Goal: Task Accomplishment & Management: Manage account settings

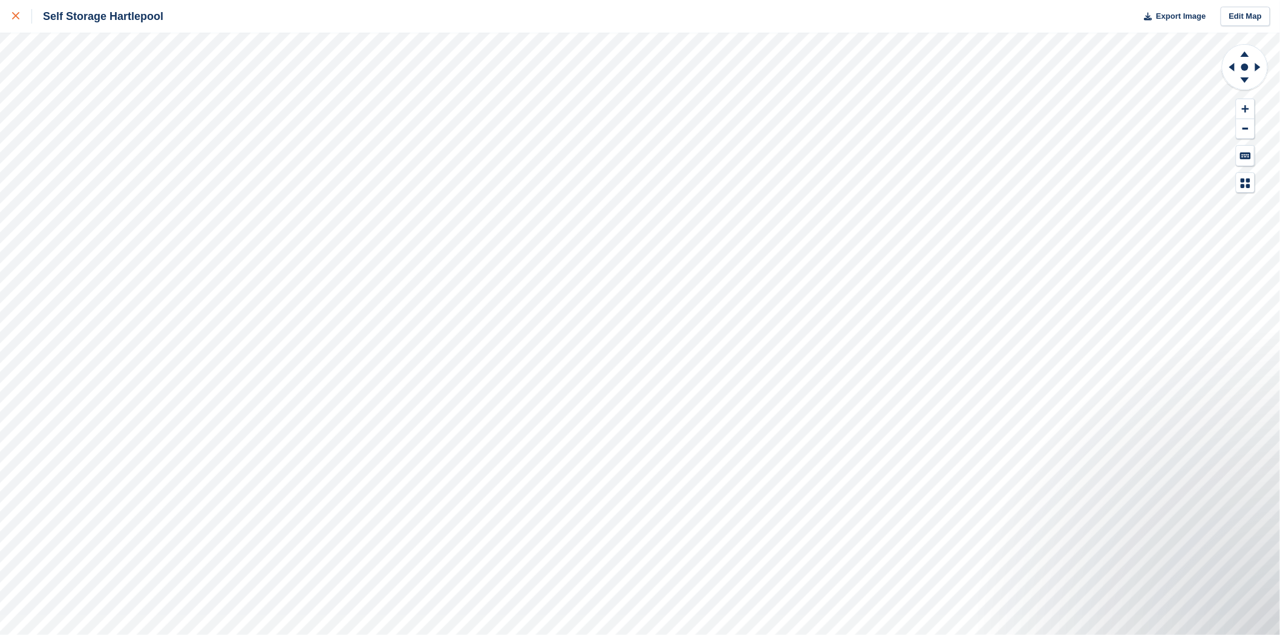
click at [14, 16] on icon at bounding box center [15, 15] width 7 height 7
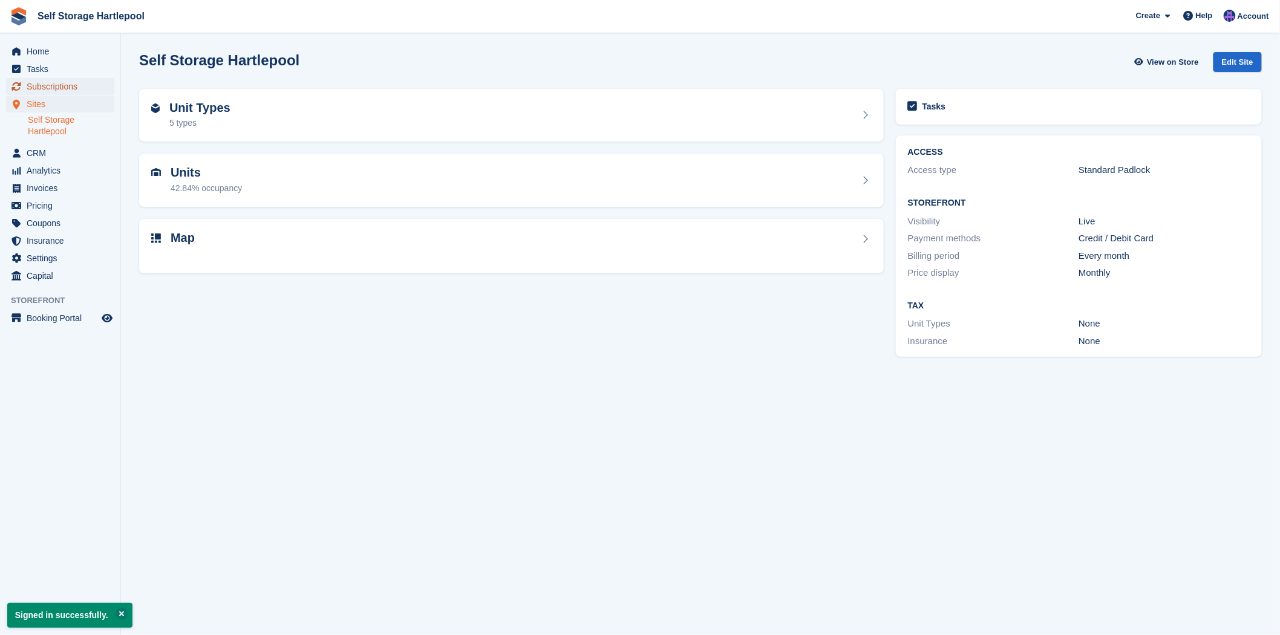
click at [63, 85] on span "Subscriptions" at bounding box center [63, 86] width 73 height 17
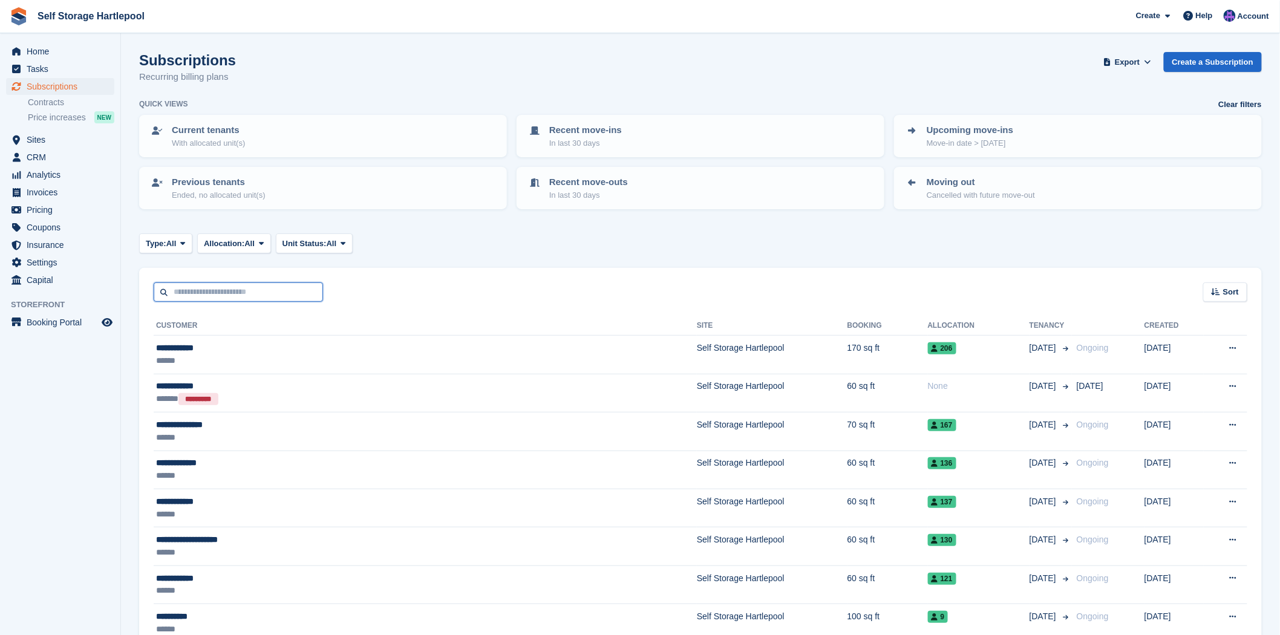
click at [223, 285] on input "text" at bounding box center [238, 292] width 169 height 20
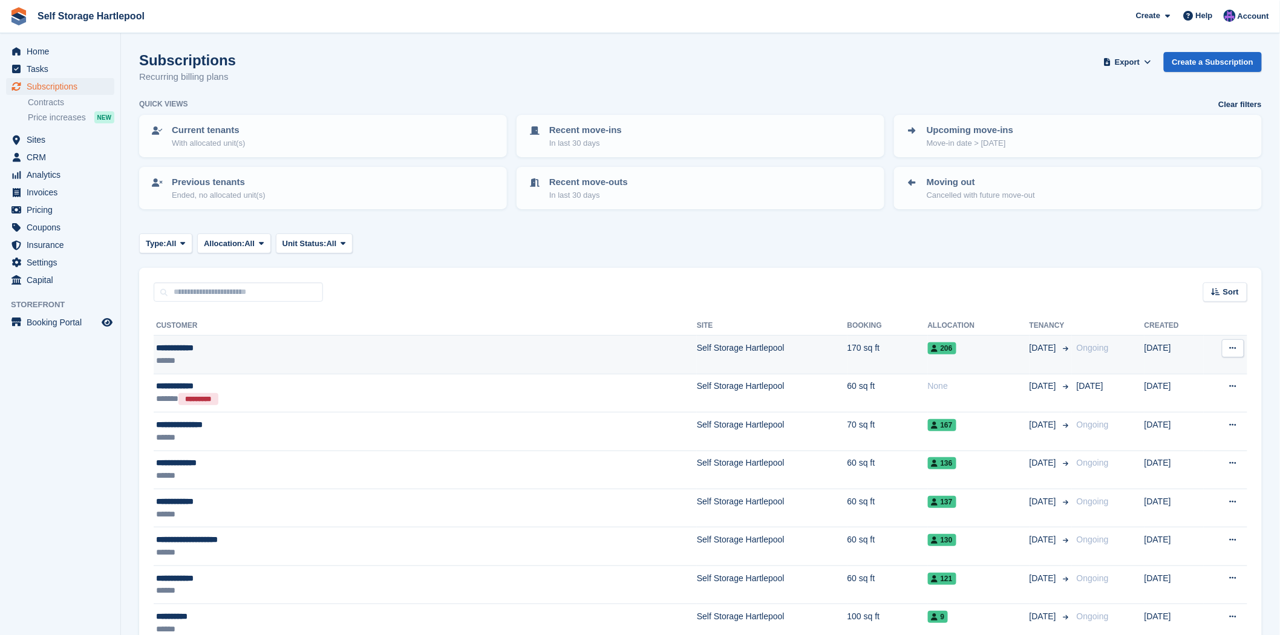
click at [409, 342] on div "**********" at bounding box center [313, 348] width 314 height 13
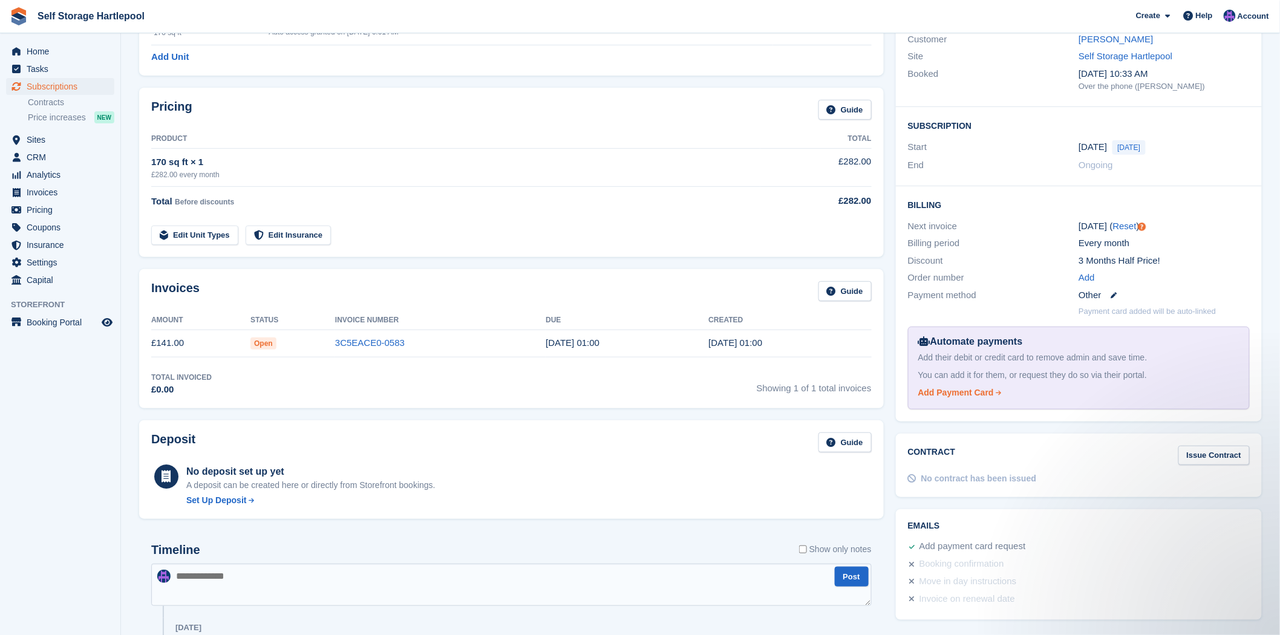
click at [979, 388] on div "Add Payment Card" at bounding box center [956, 393] width 76 height 13
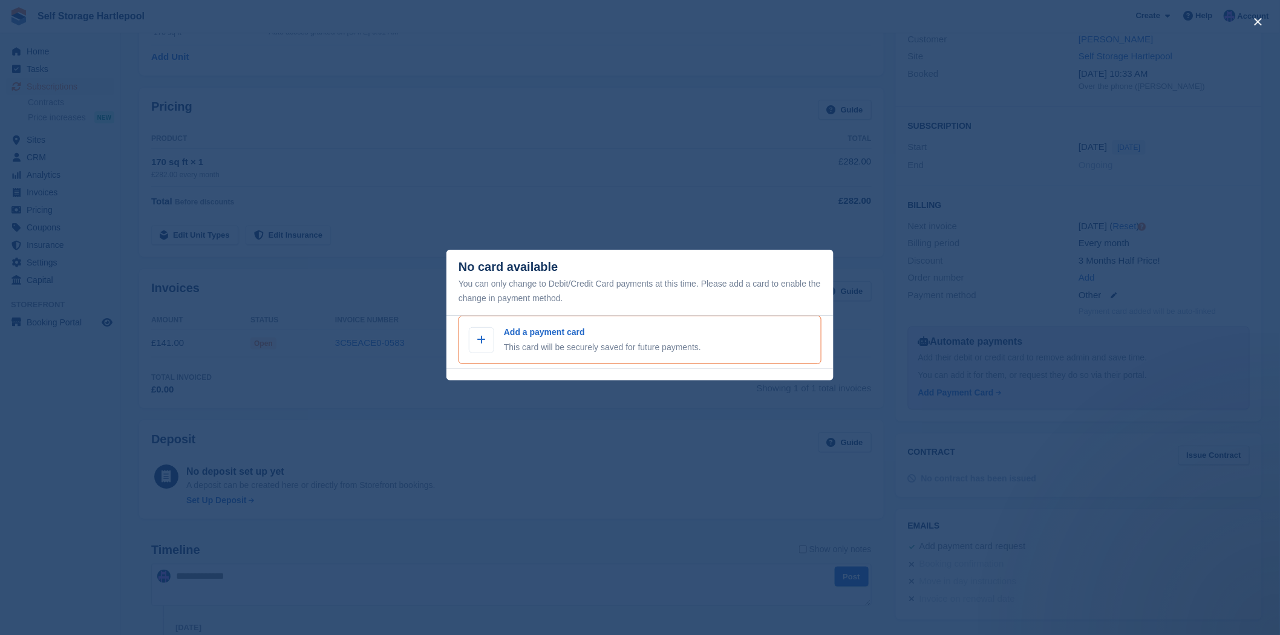
click at [554, 346] on p "This card will be securely saved for future payments." at bounding box center [602, 347] width 197 height 13
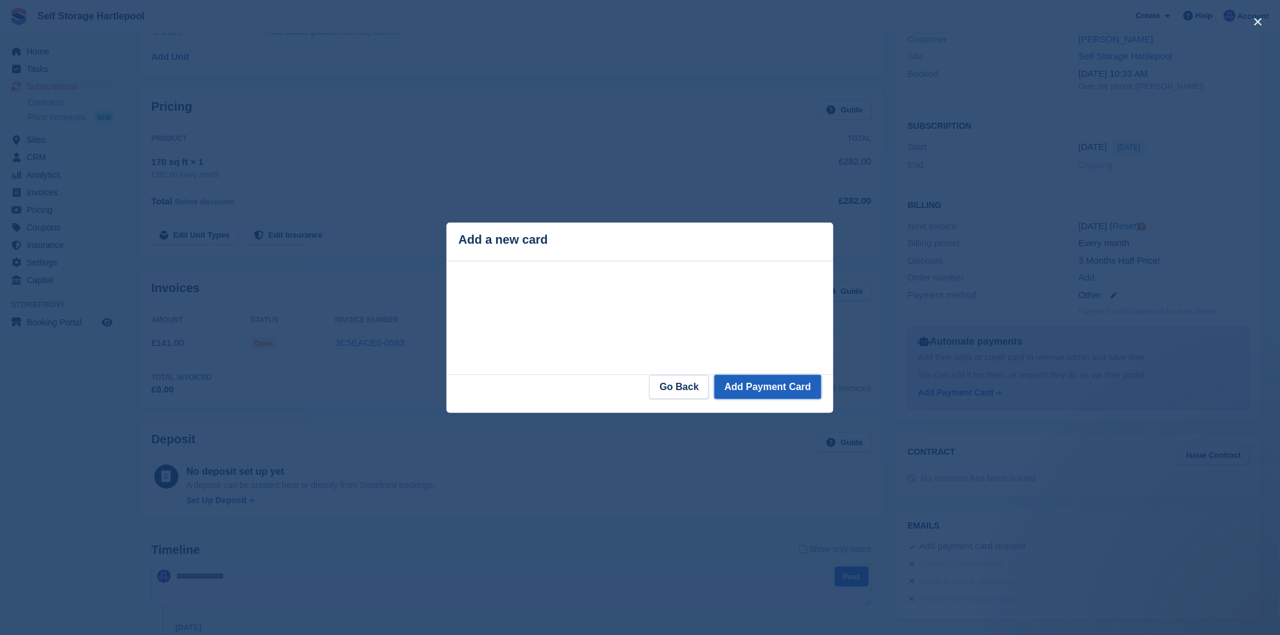
click at [750, 397] on button "Add Payment Card" at bounding box center [767, 387] width 107 height 24
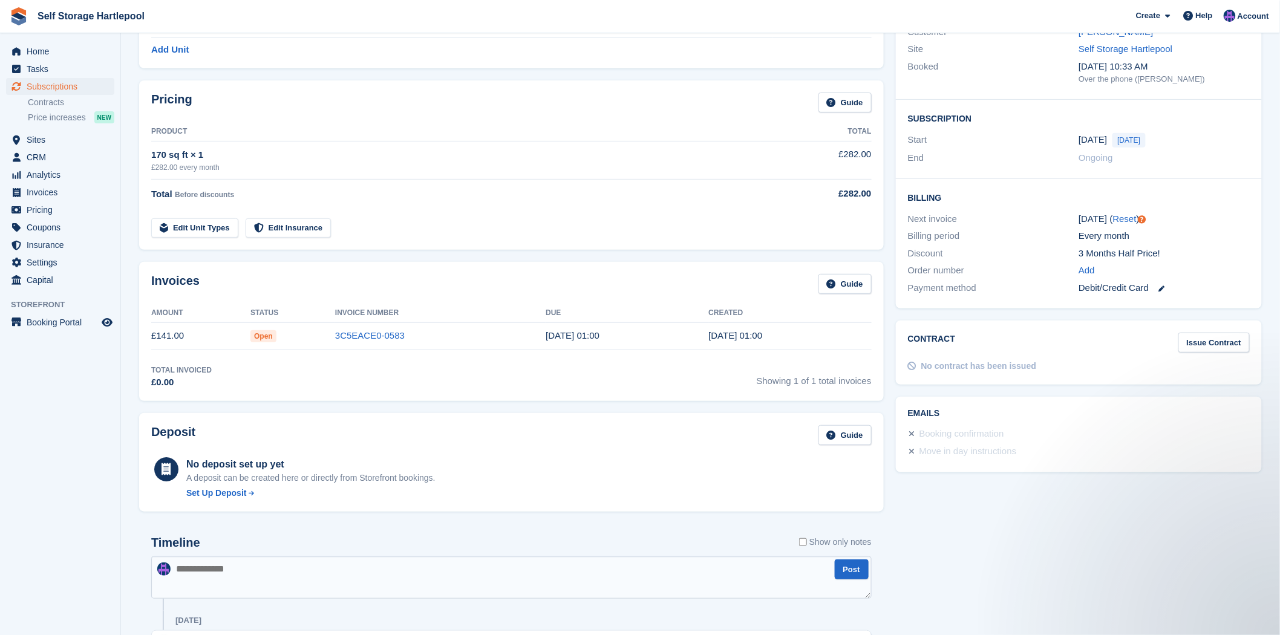
scroll to position [129, 0]
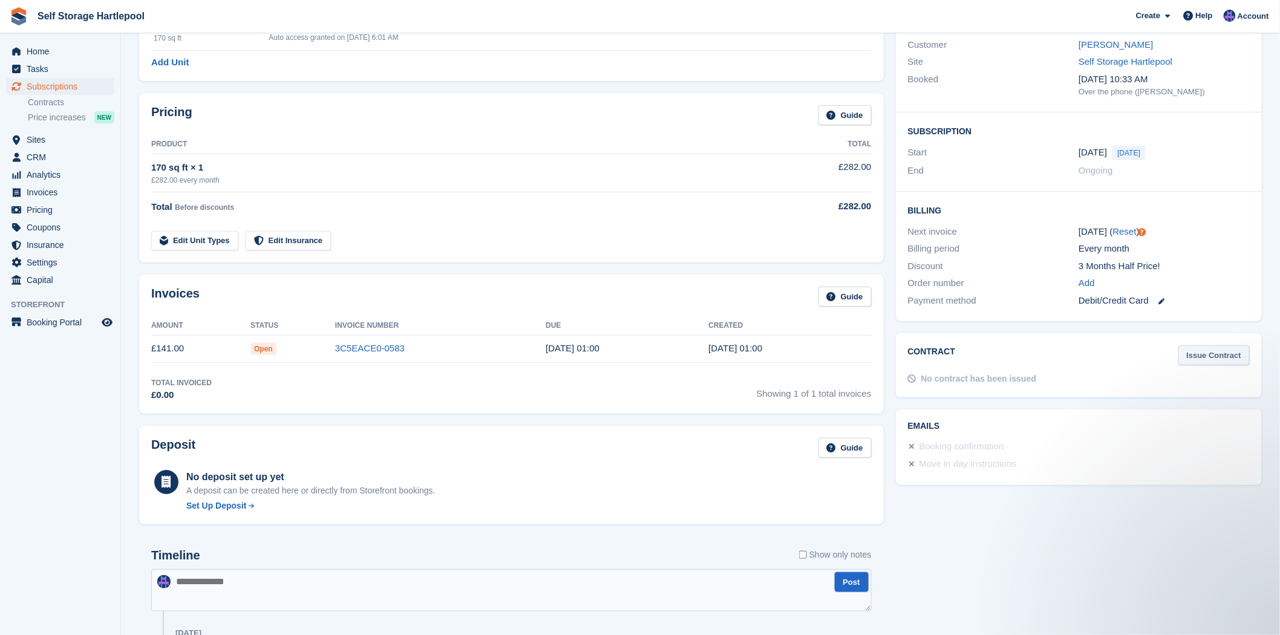
click at [1206, 354] on link "Issue Contract" at bounding box center [1213, 355] width 71 height 20
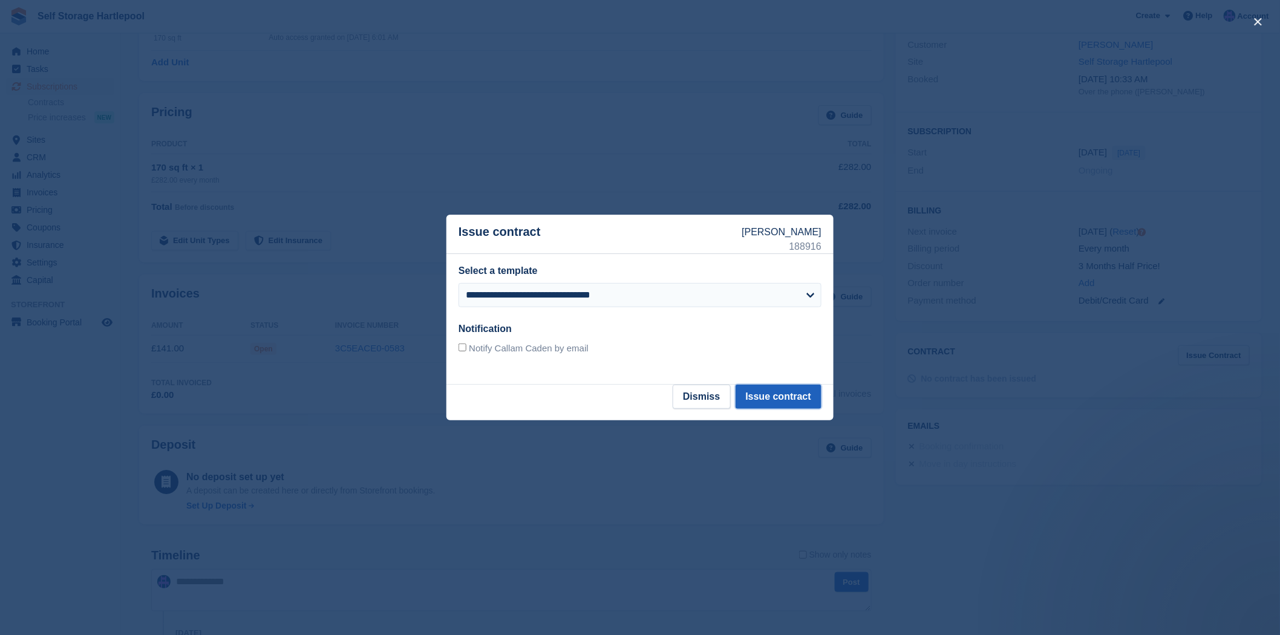
click at [760, 403] on button "Issue contract" at bounding box center [779, 397] width 86 height 24
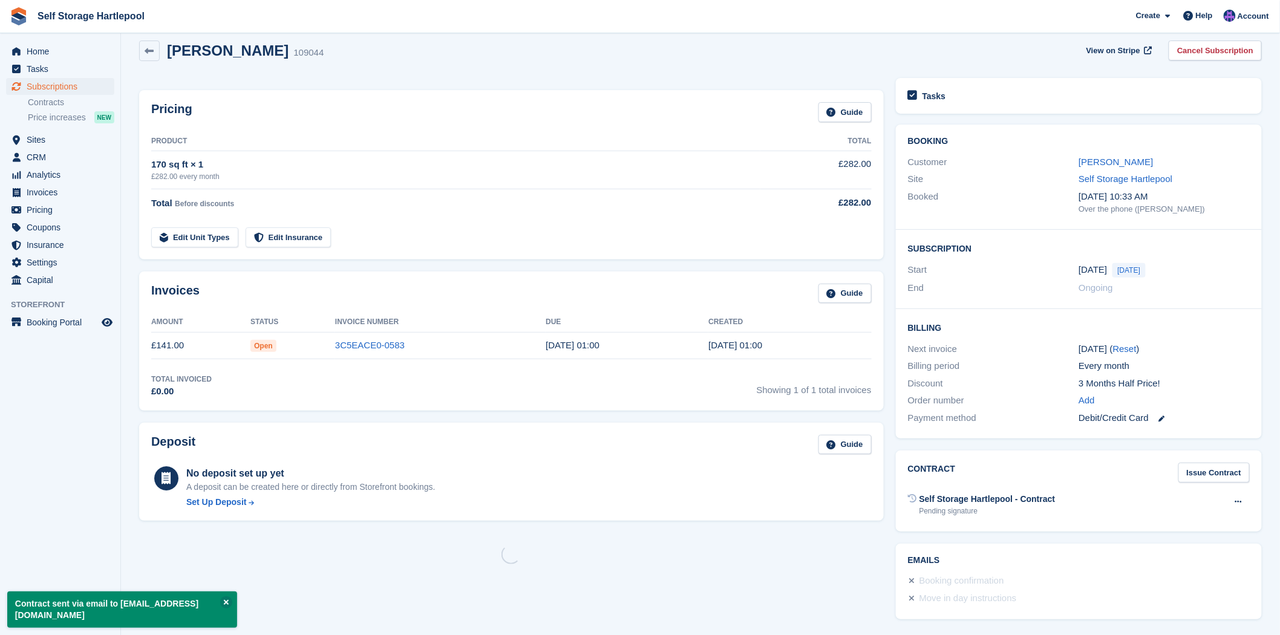
scroll to position [0, 0]
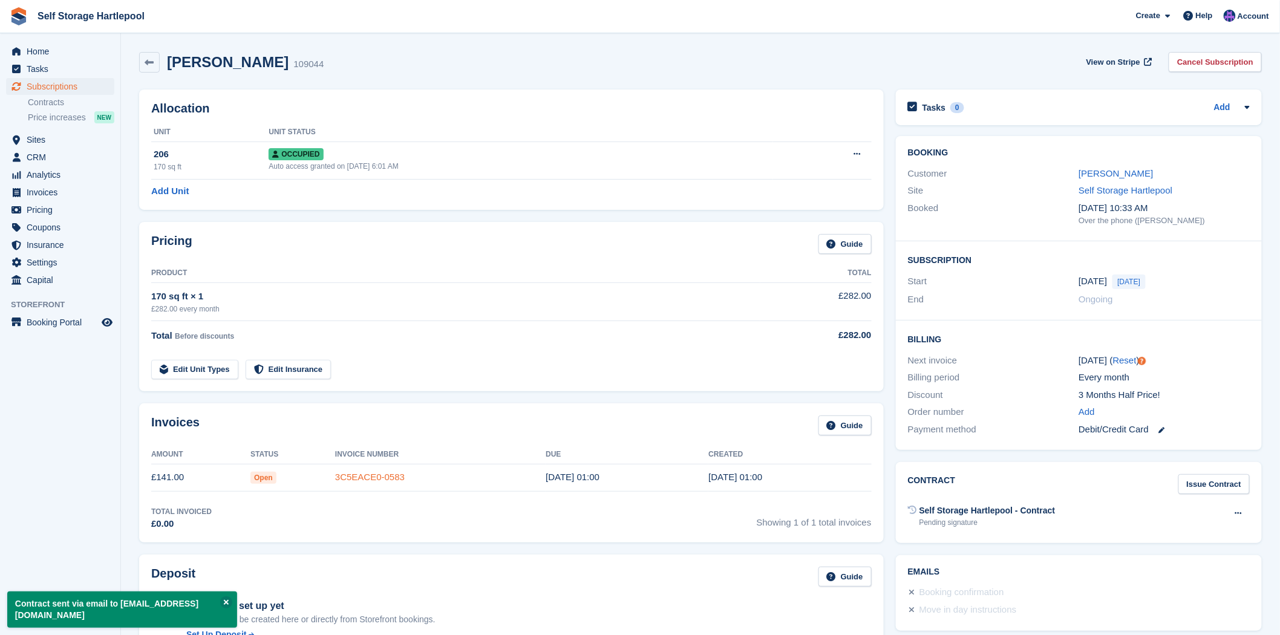
click at [382, 480] on link "3C5EACE0-0583" at bounding box center [370, 477] width 70 height 10
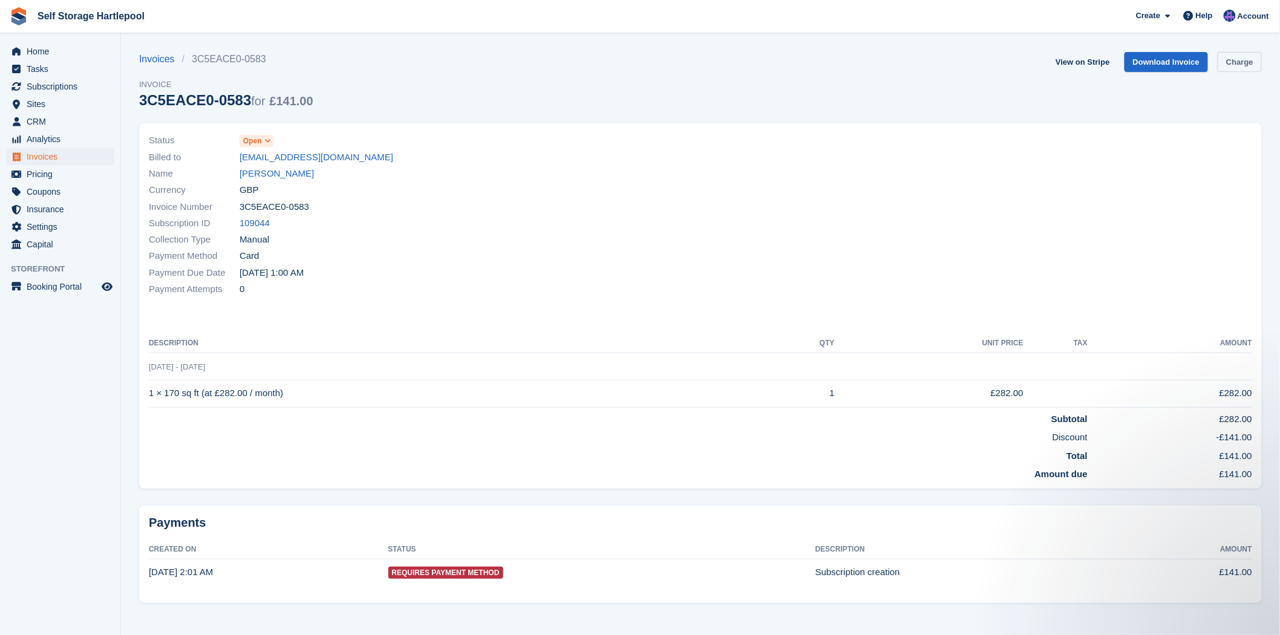
click at [1243, 64] on link "Charge" at bounding box center [1240, 62] width 44 height 20
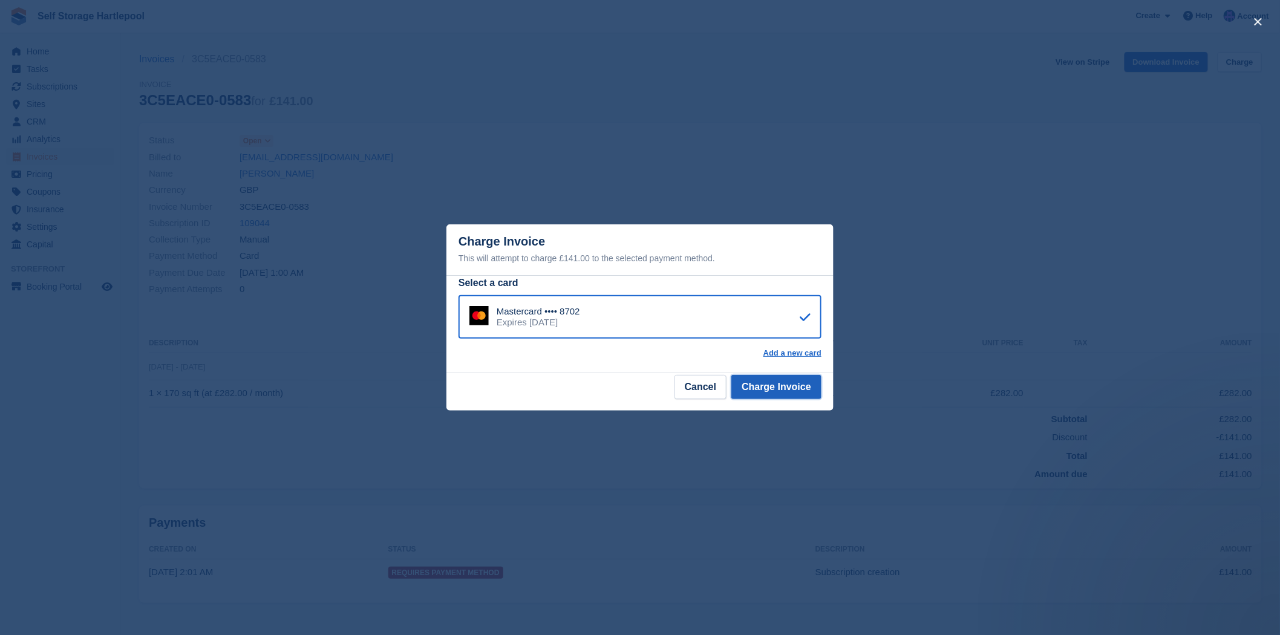
click at [767, 396] on button "Charge Invoice" at bounding box center [776, 387] width 90 height 24
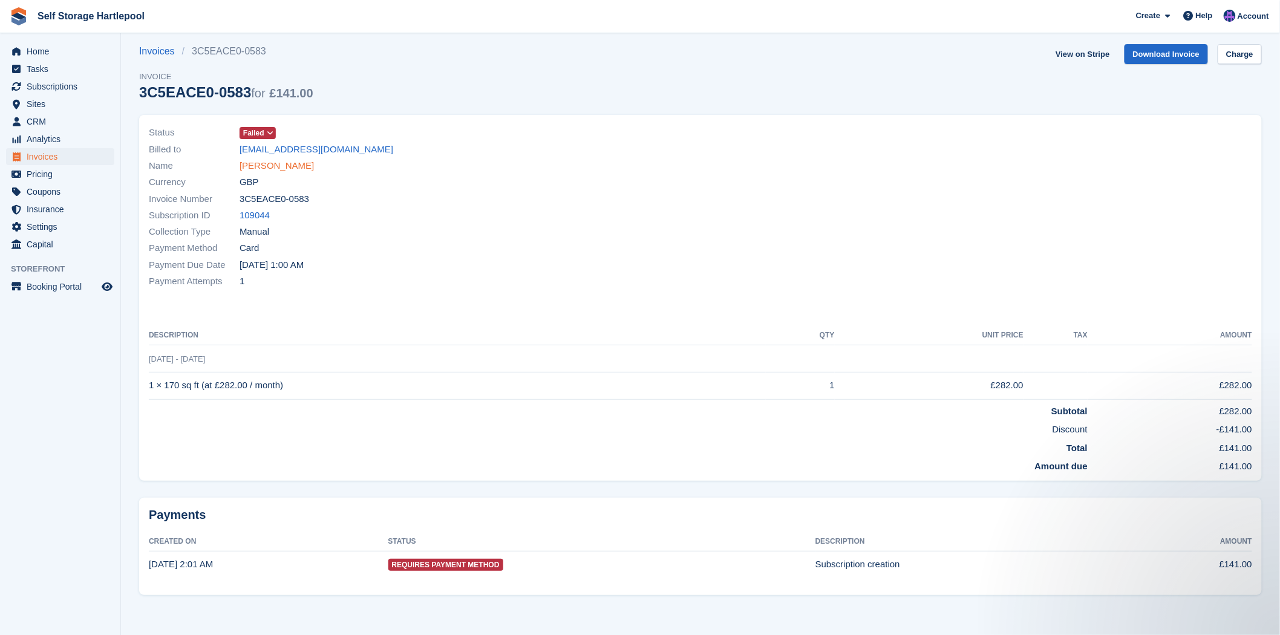
click at [269, 161] on link "Callam Caden" at bounding box center [277, 166] width 74 height 14
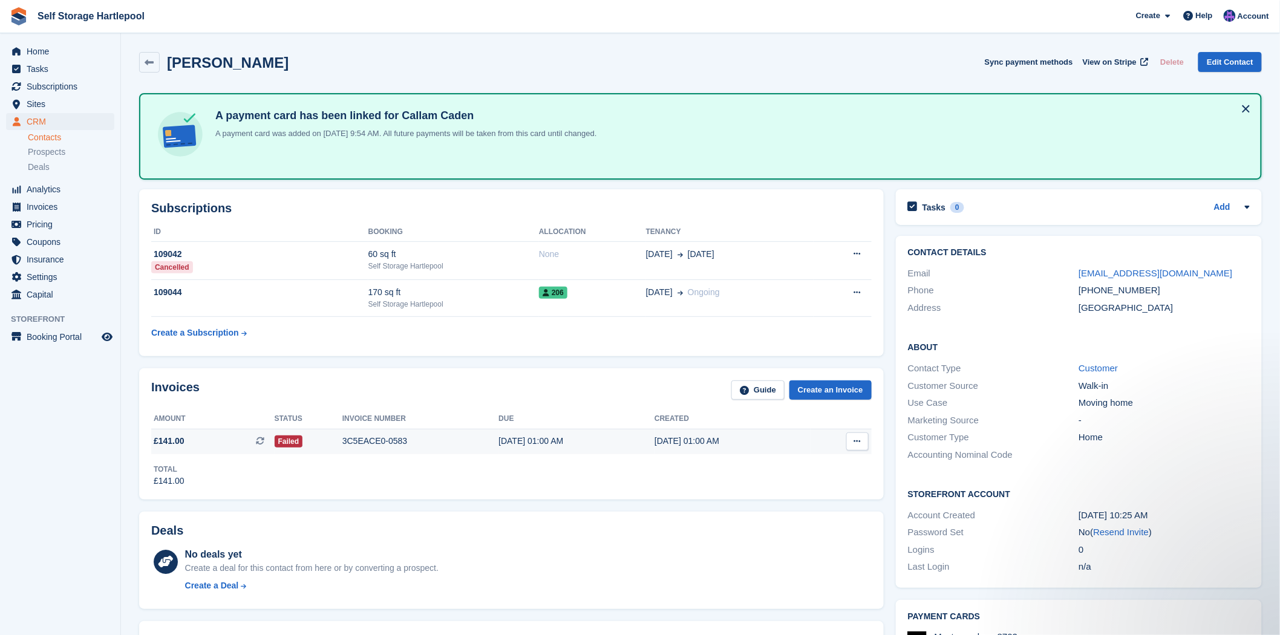
click at [342, 437] on div "3C5EACE0-0583" at bounding box center [420, 441] width 156 height 13
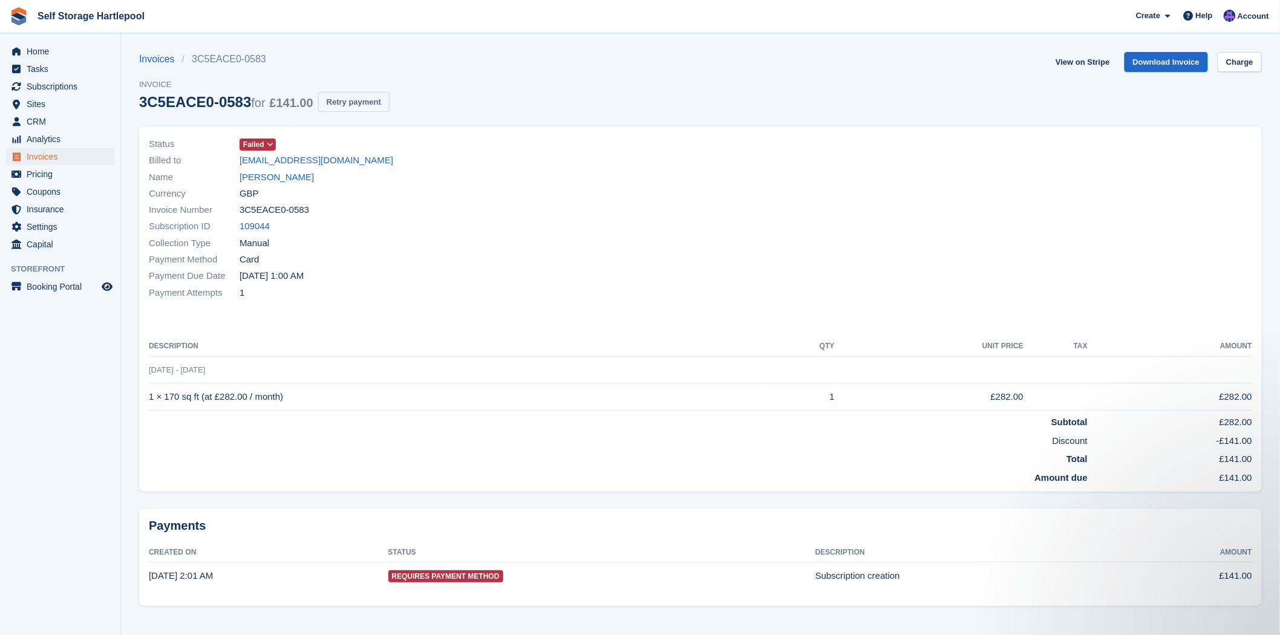
click at [377, 101] on button "Retry payment" at bounding box center [353, 102] width 71 height 20
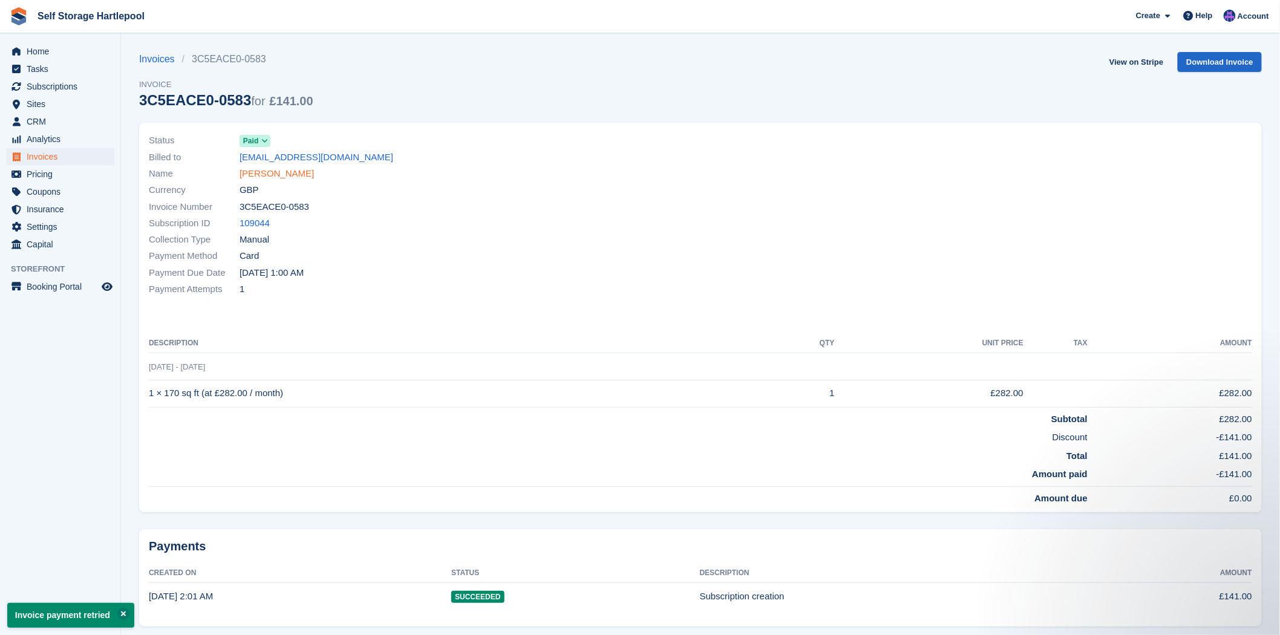
click at [267, 171] on link "[PERSON_NAME]" at bounding box center [277, 174] width 74 height 14
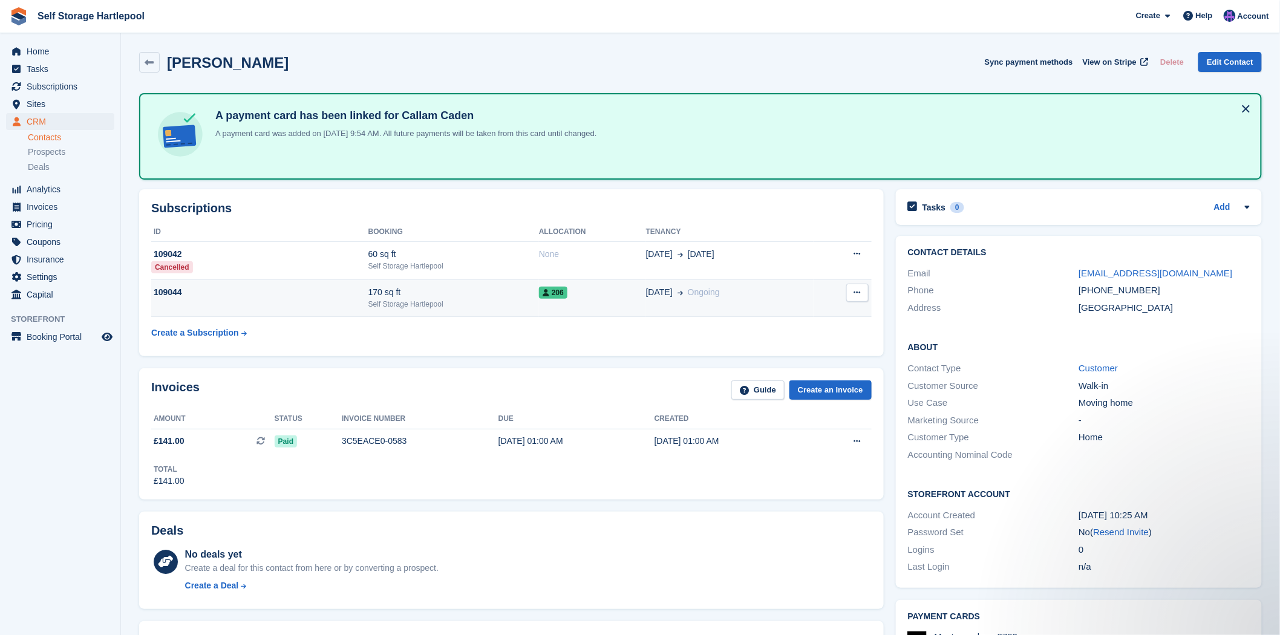
click at [416, 295] on div "170 sq ft" at bounding box center [453, 292] width 171 height 13
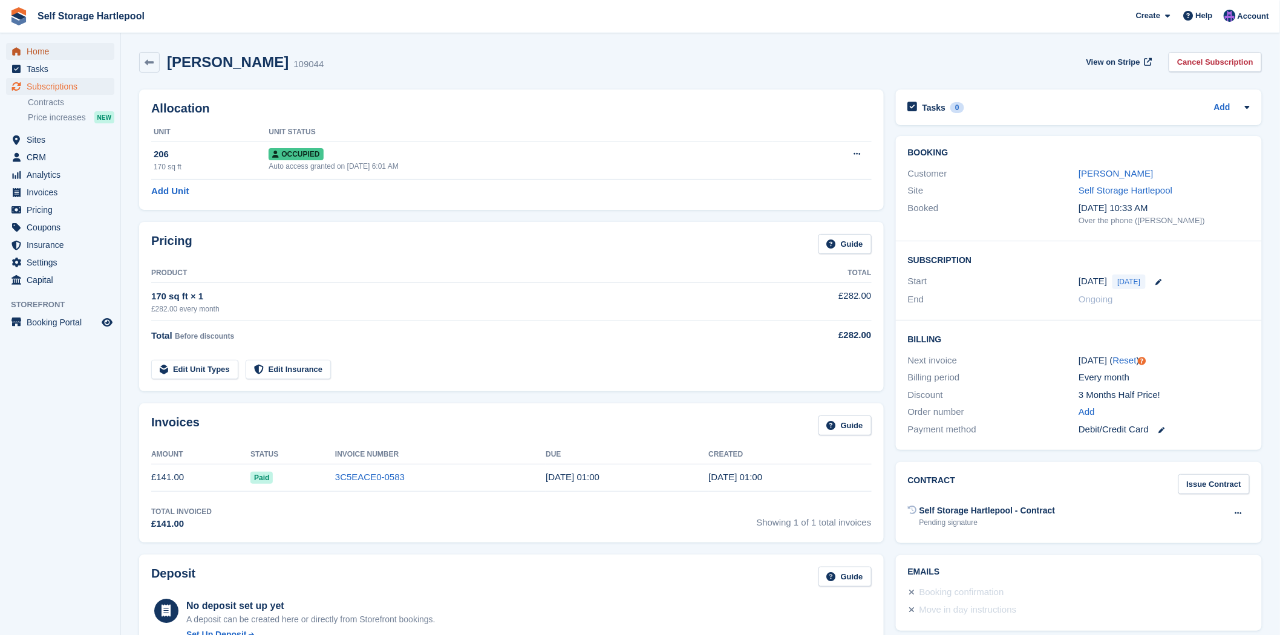
click at [39, 45] on span "Home" at bounding box center [63, 51] width 73 height 17
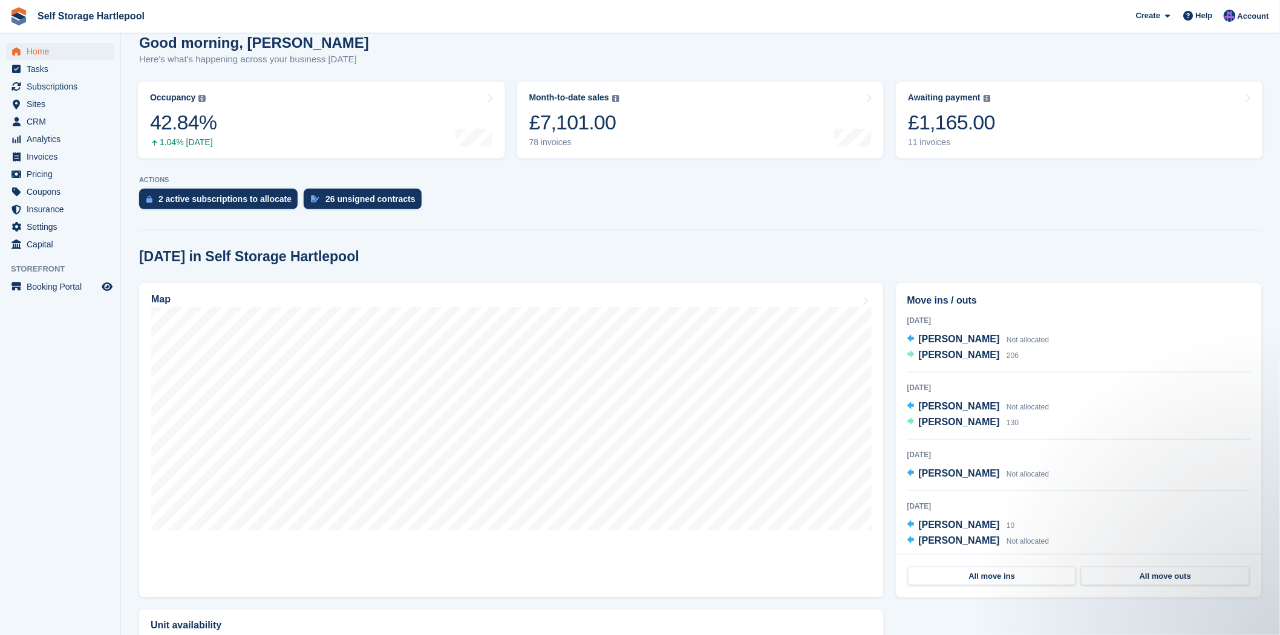
scroll to position [134, 0]
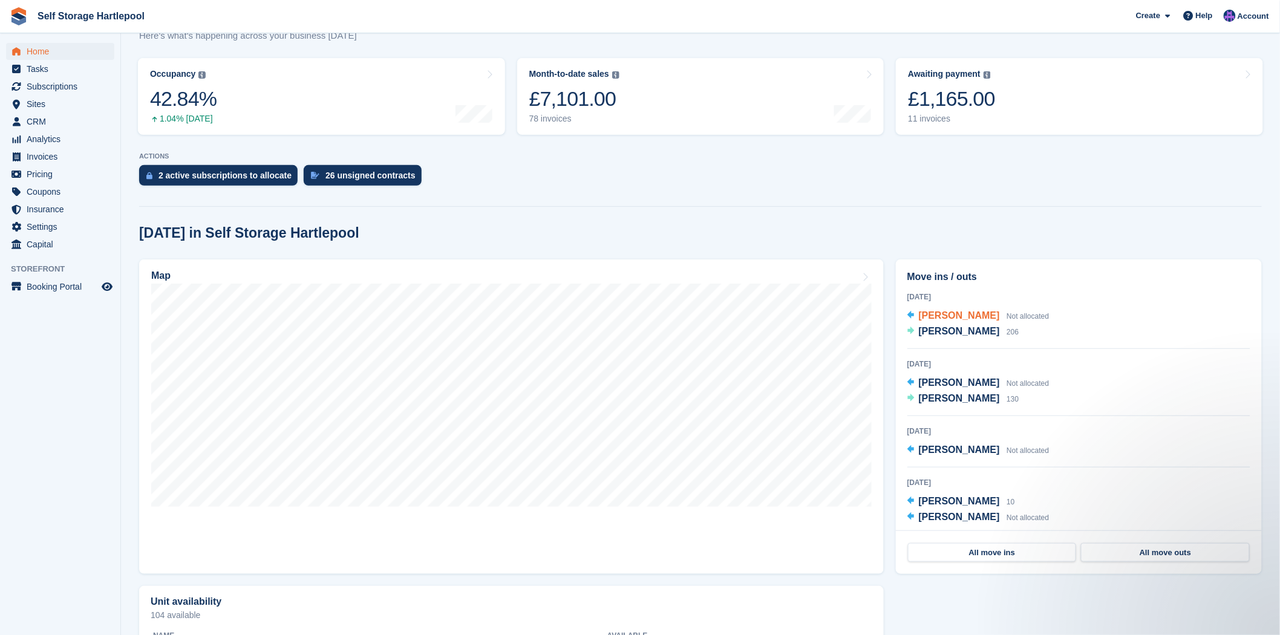
click at [1006, 312] on span "Not allocated" at bounding box center [1027, 316] width 42 height 8
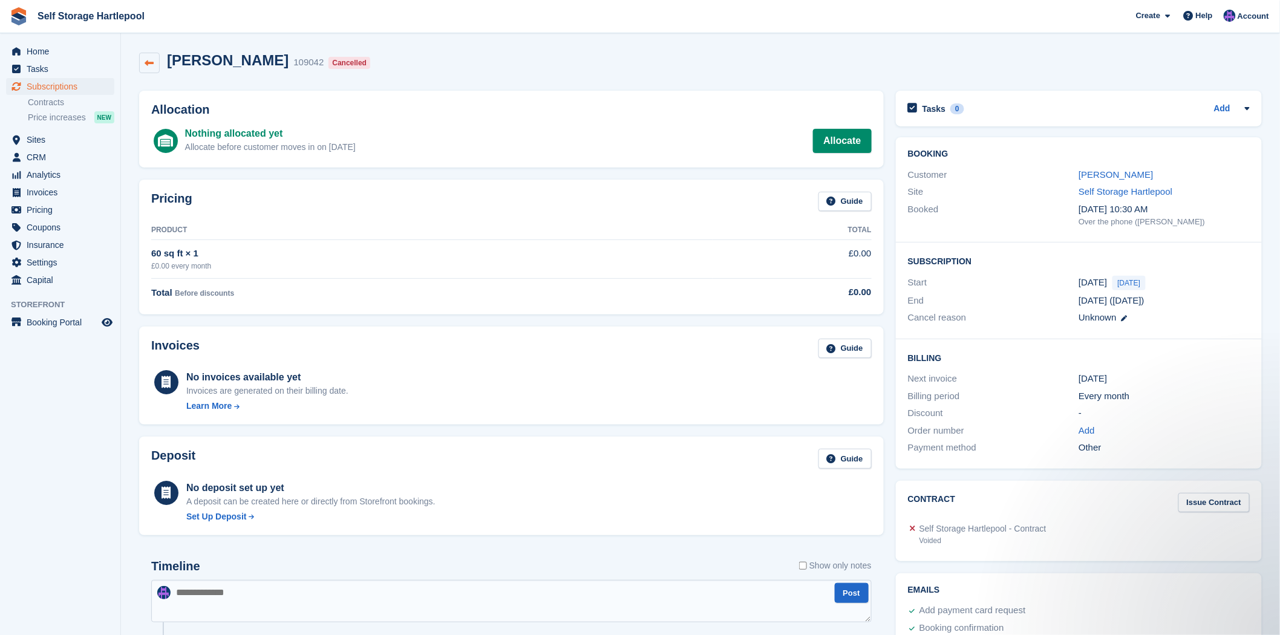
click at [145, 59] on icon at bounding box center [149, 63] width 9 height 9
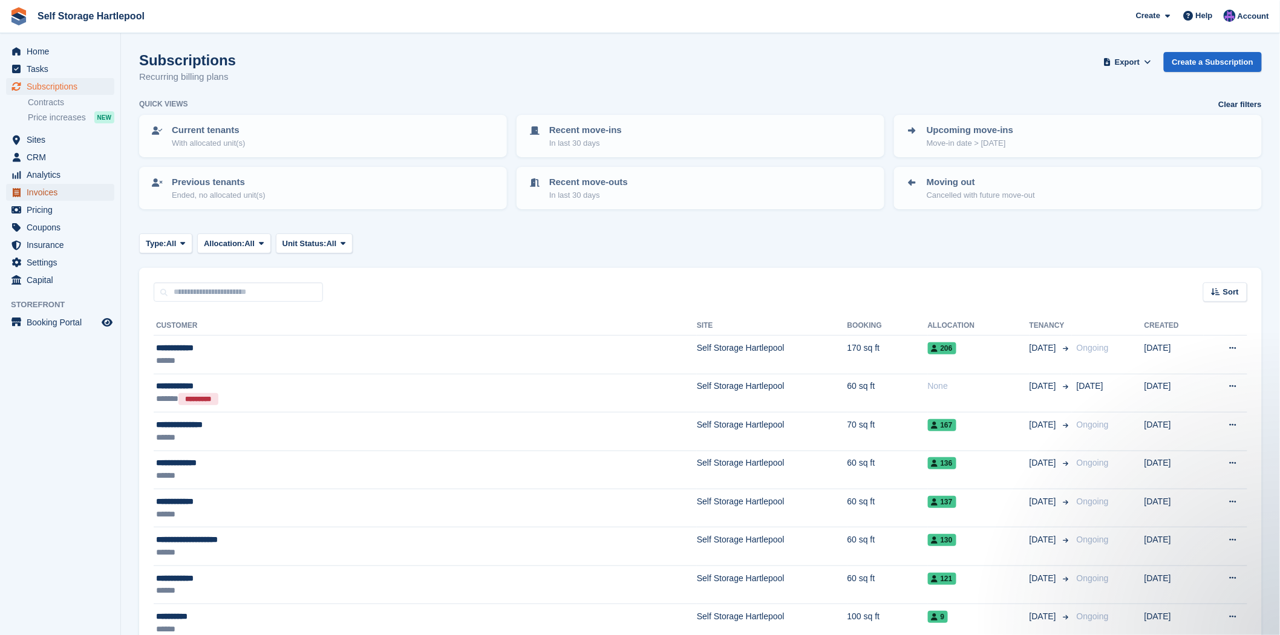
click at [50, 196] on span "Invoices" at bounding box center [63, 192] width 73 height 17
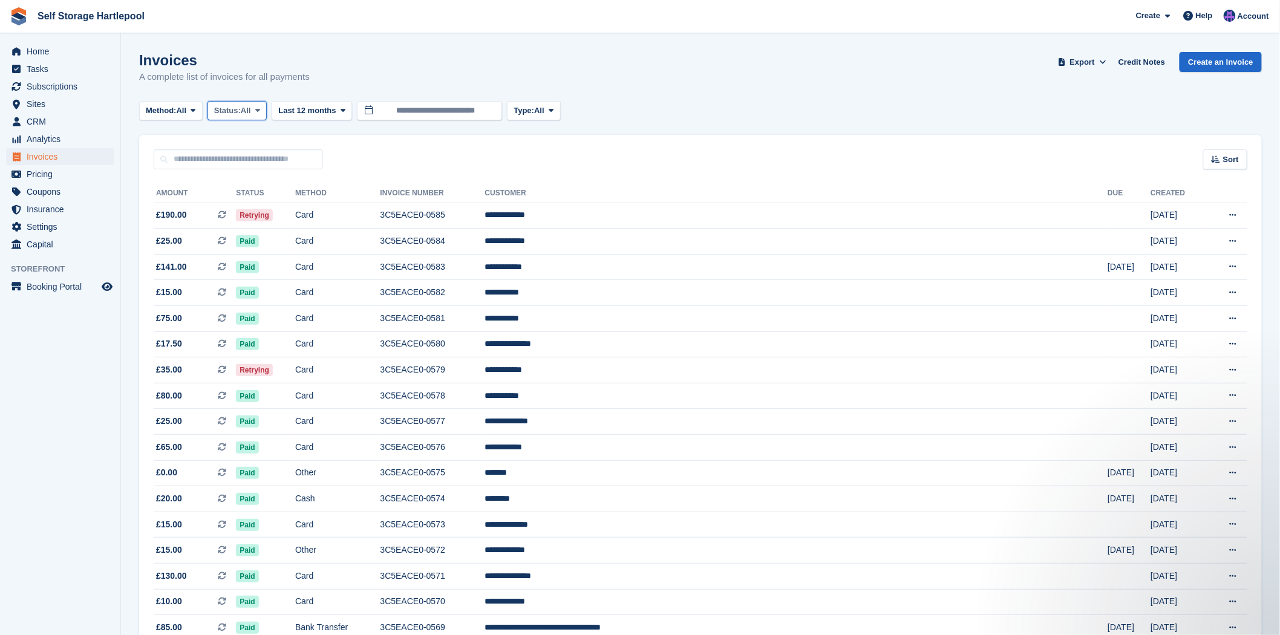
click at [263, 111] on span at bounding box center [258, 111] width 10 height 10
click at [243, 203] on link "Open" at bounding box center [265, 205] width 105 height 22
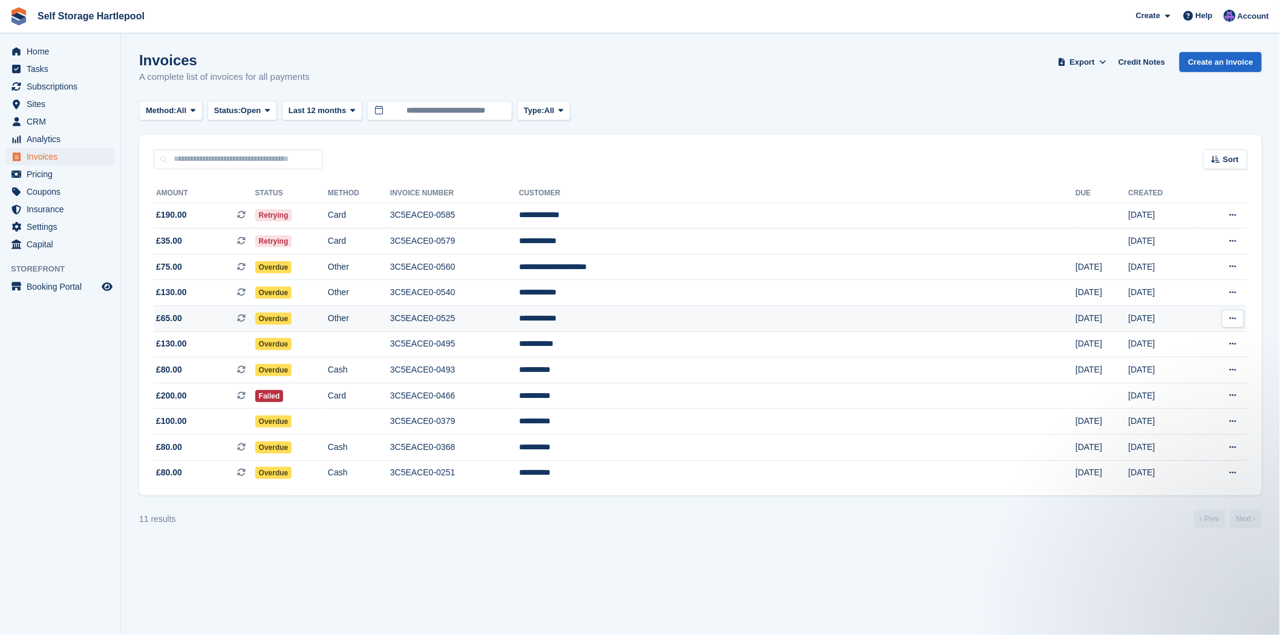
click at [760, 325] on td "**********" at bounding box center [797, 319] width 556 height 26
click at [519, 215] on td "3C5EACE0-0585" at bounding box center [454, 216] width 129 height 26
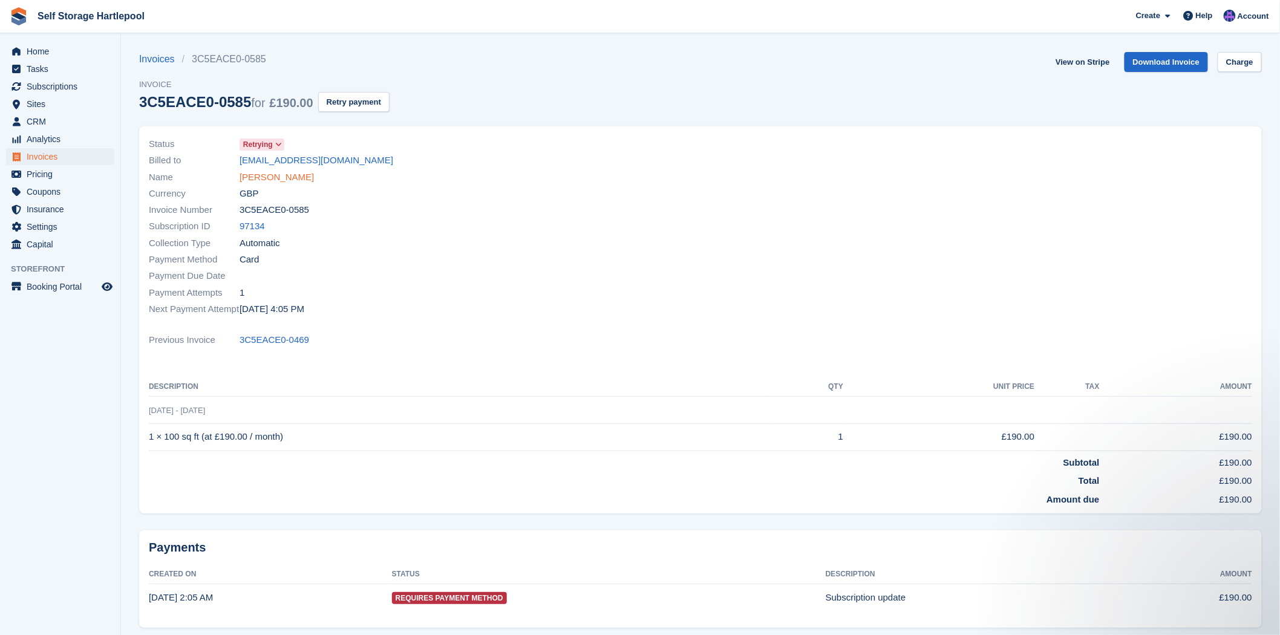
click at [264, 183] on link "[PERSON_NAME]" at bounding box center [277, 178] width 74 height 14
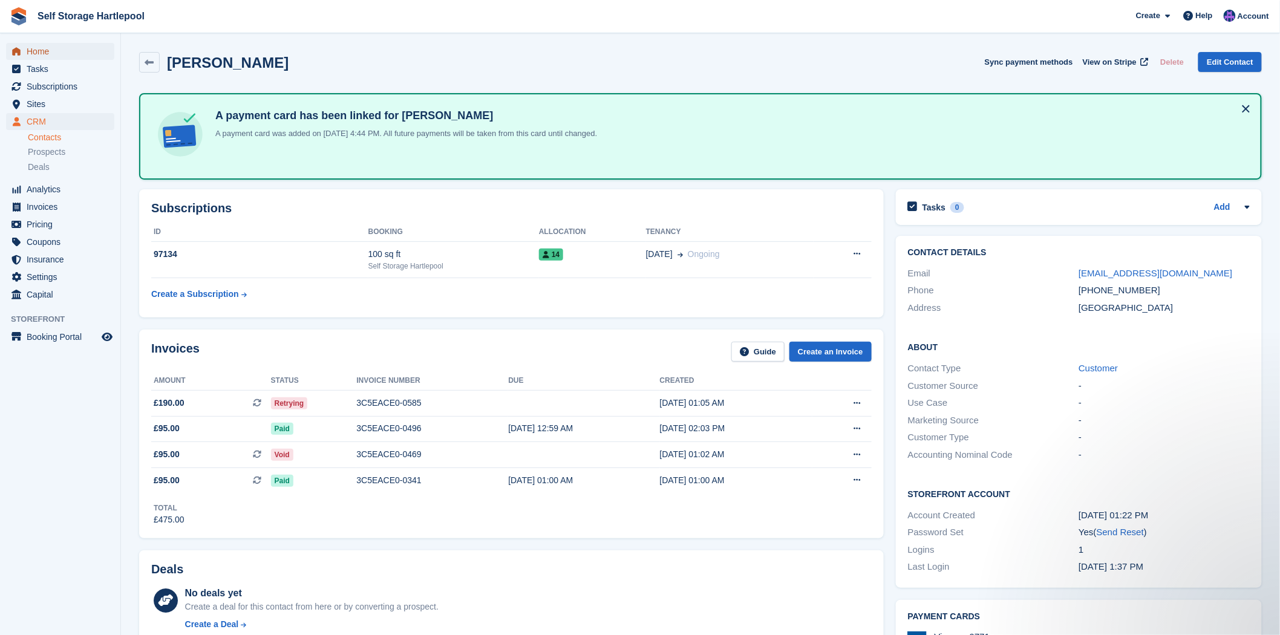
click at [34, 57] on span "Home" at bounding box center [63, 51] width 73 height 17
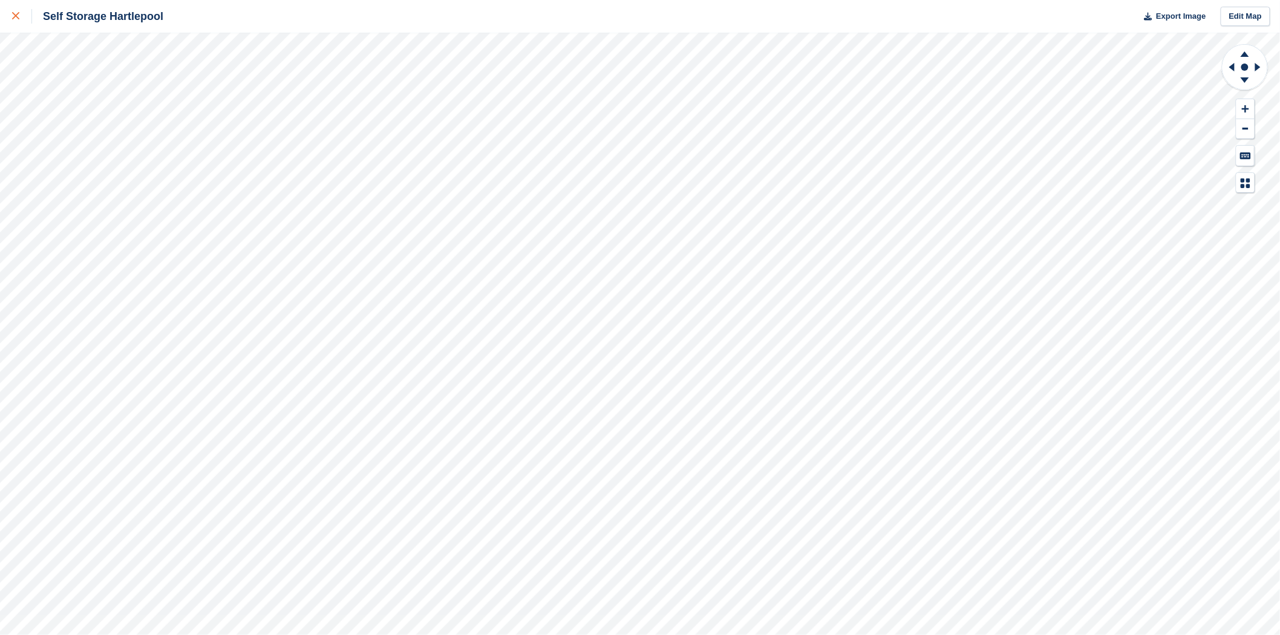
click at [12, 12] on icon at bounding box center [15, 15] width 7 height 7
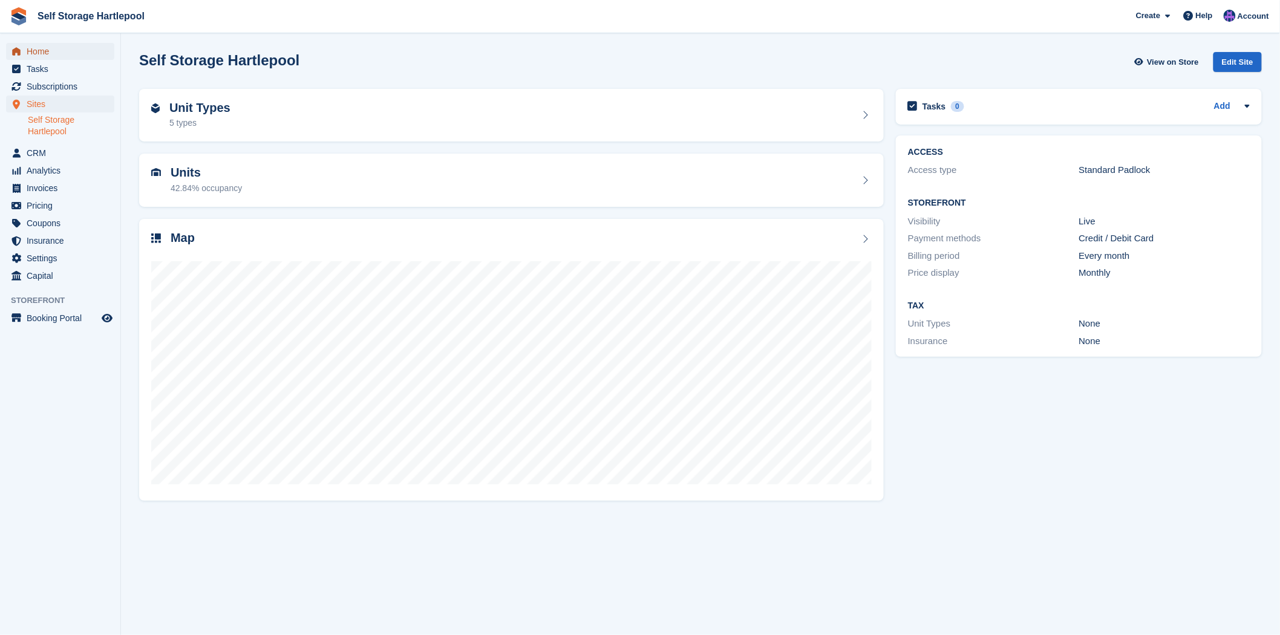
click at [31, 56] on span "Home" at bounding box center [63, 51] width 73 height 17
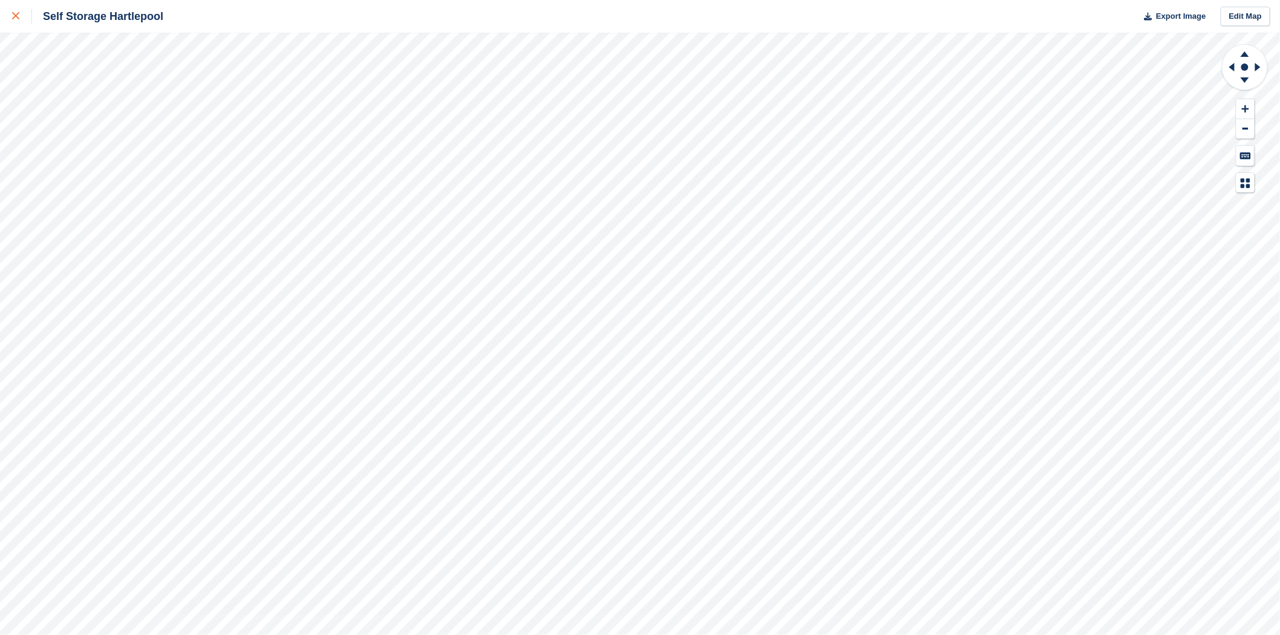
click at [13, 10] on div at bounding box center [22, 16] width 20 height 15
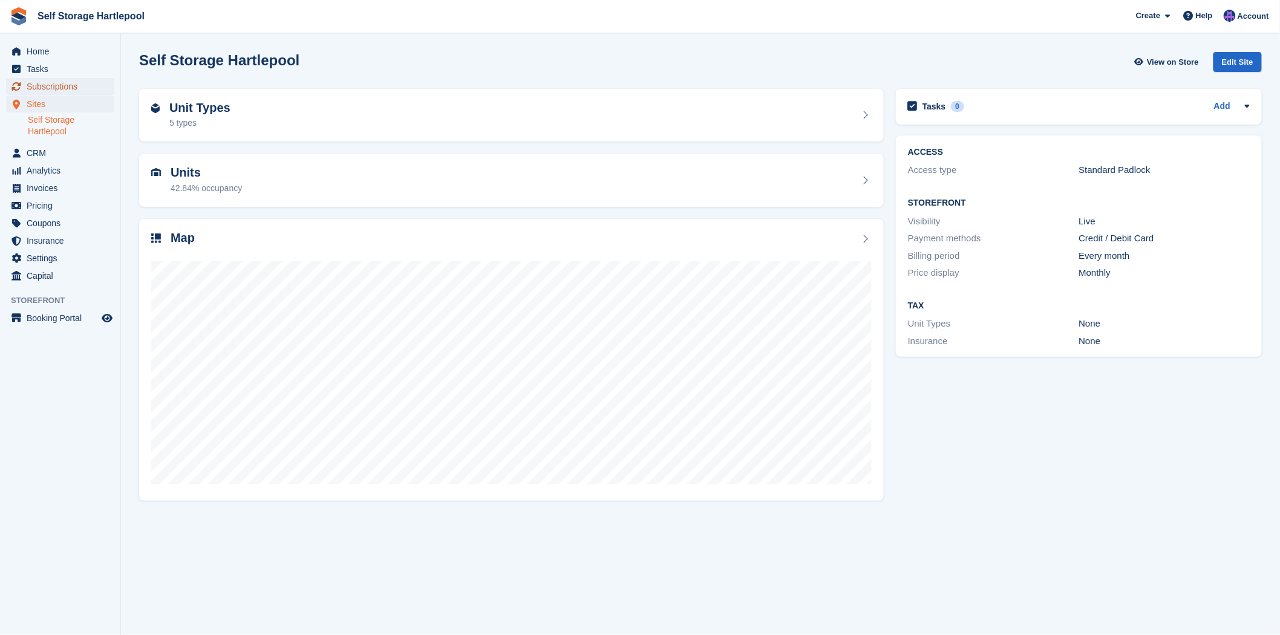
click at [53, 81] on span "Subscriptions" at bounding box center [63, 86] width 73 height 17
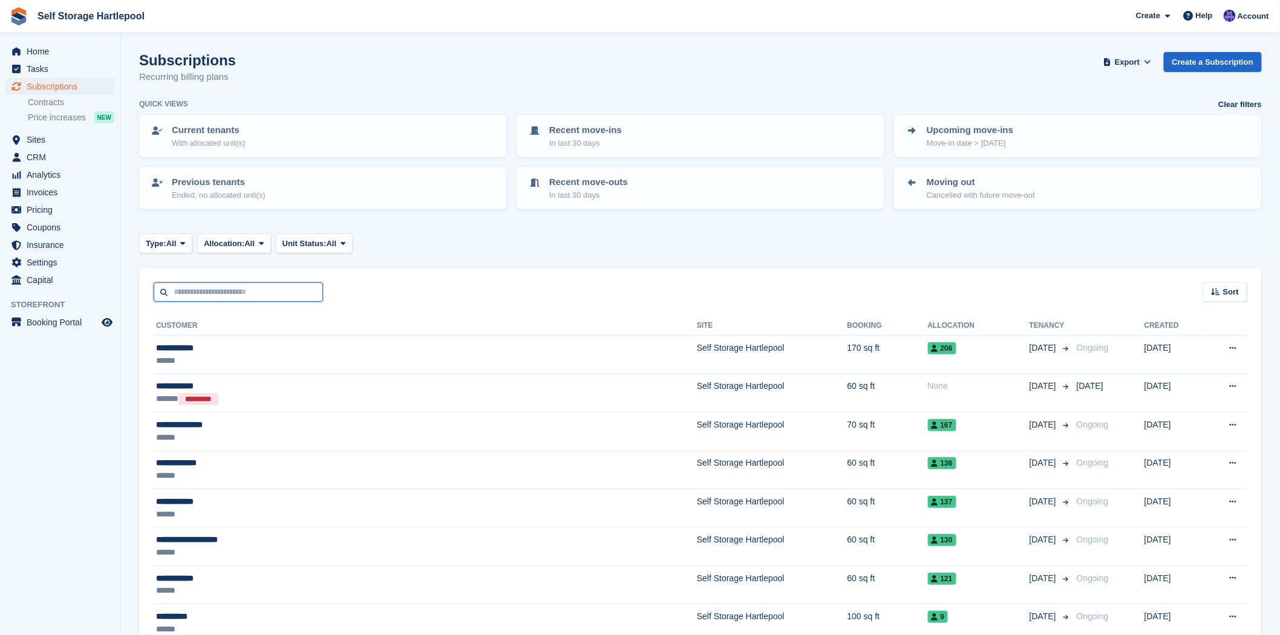
click at [191, 289] on input "text" at bounding box center [238, 292] width 169 height 20
type input "****"
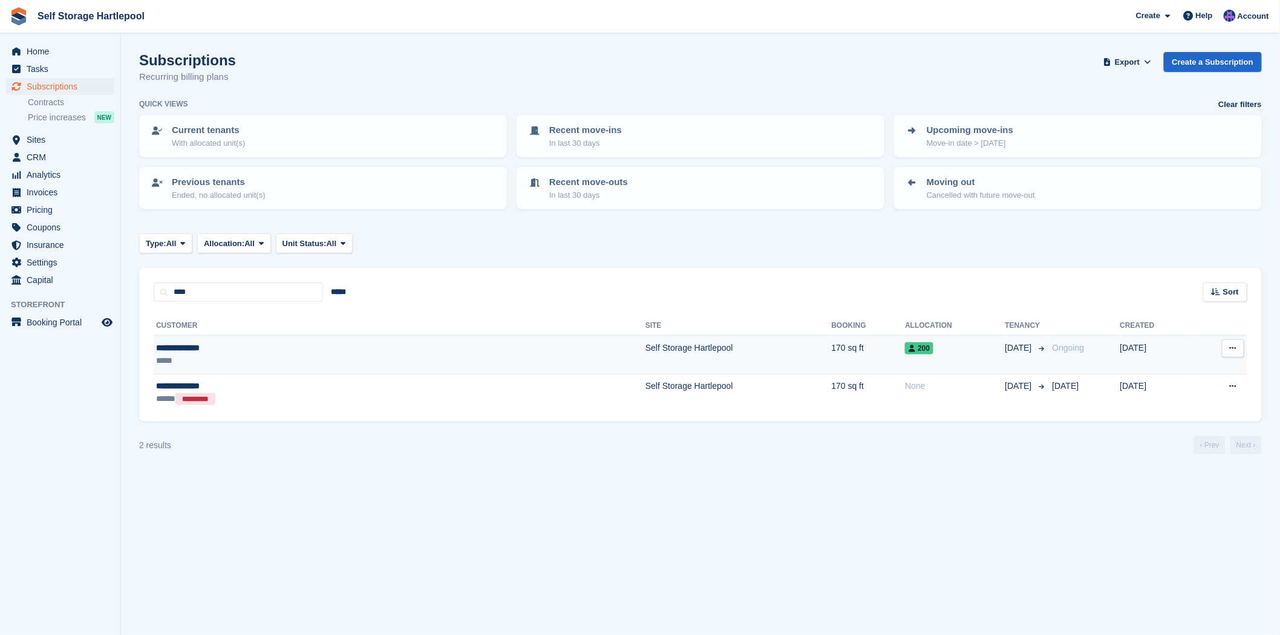
click at [645, 339] on td "Self Storage Hartlepool" at bounding box center [738, 355] width 186 height 38
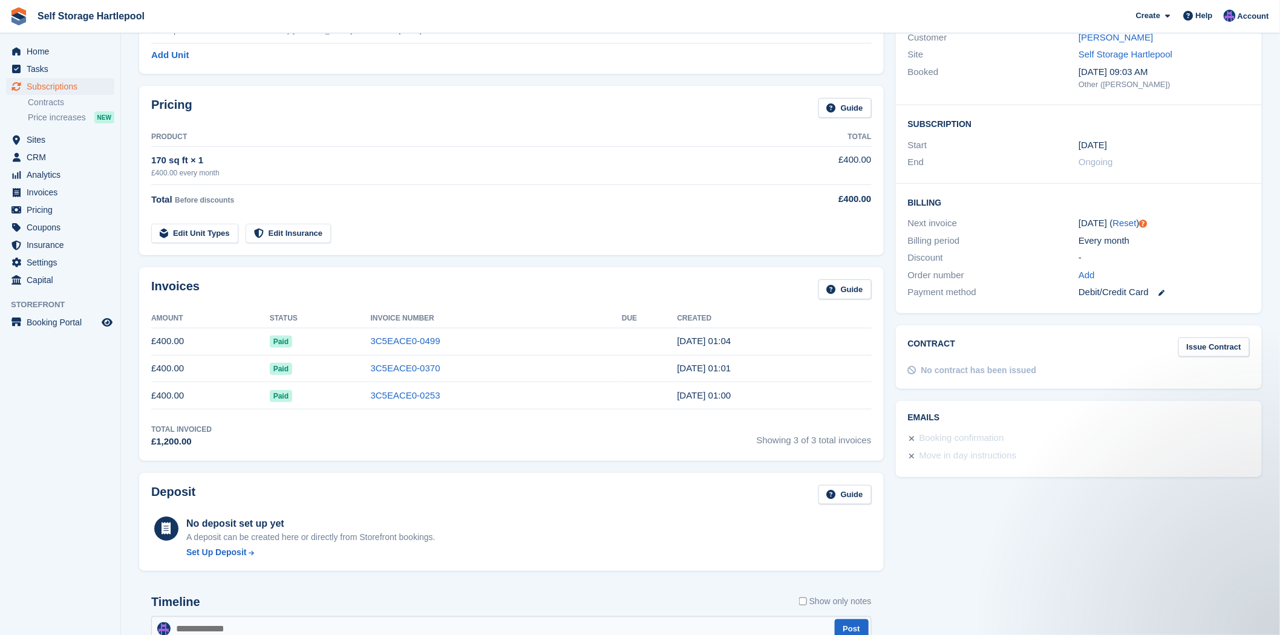
scroll to position [31, 0]
